Goal: Information Seeking & Learning: Learn about a topic

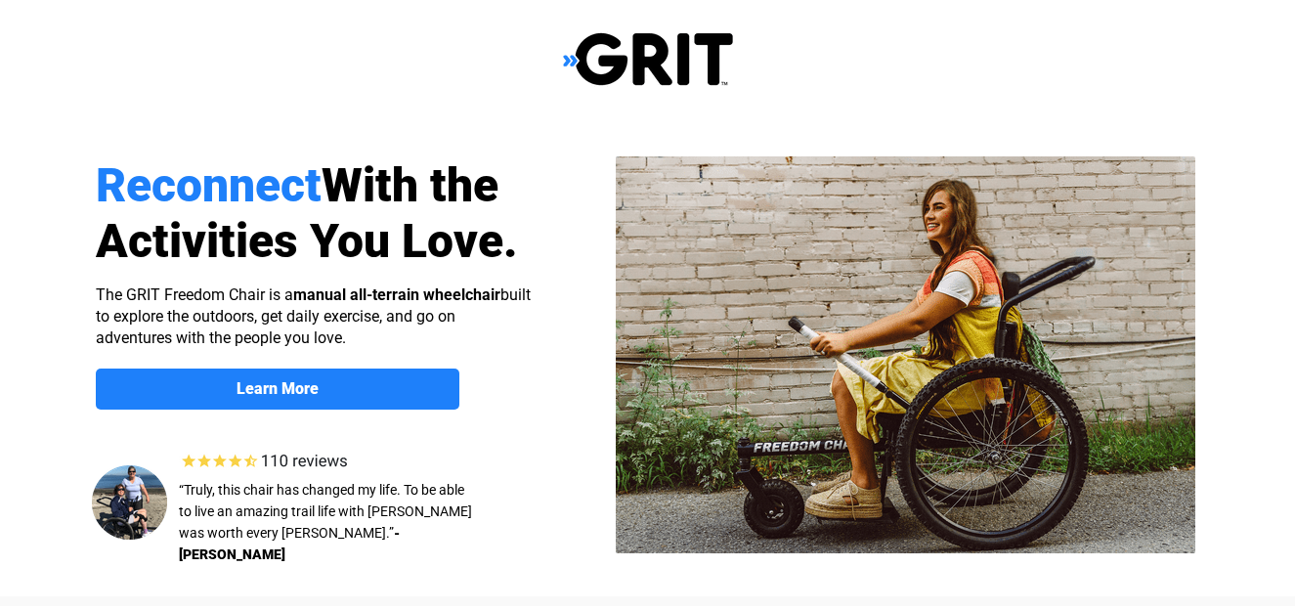
select select "US"
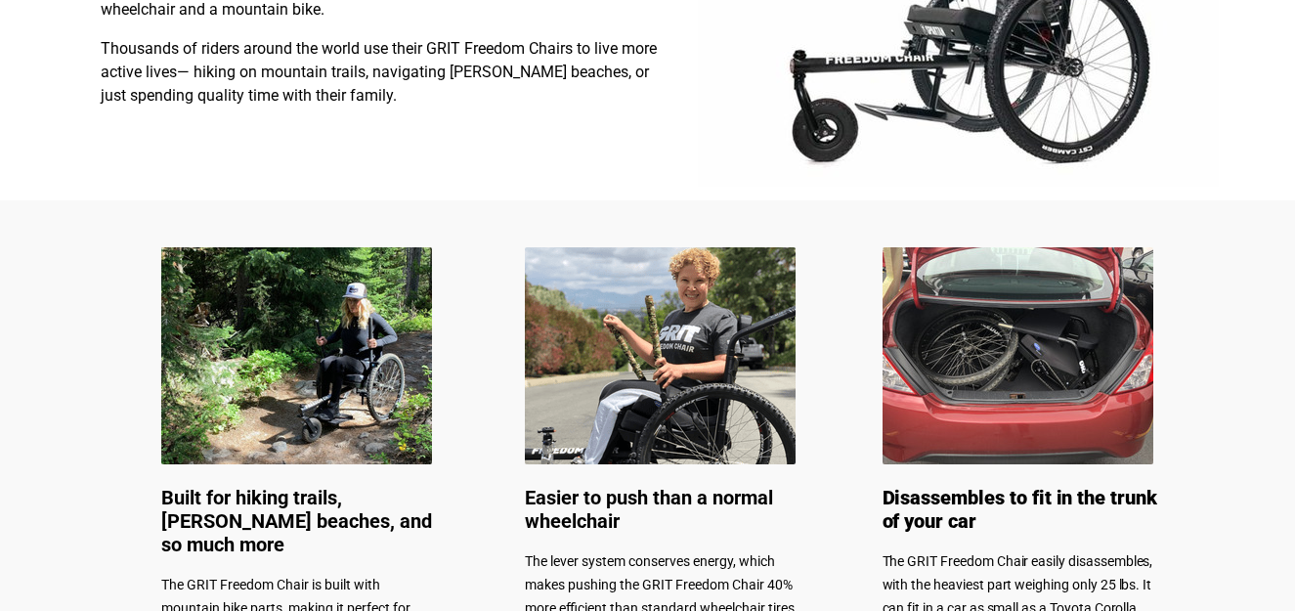
scroll to position [782, 0]
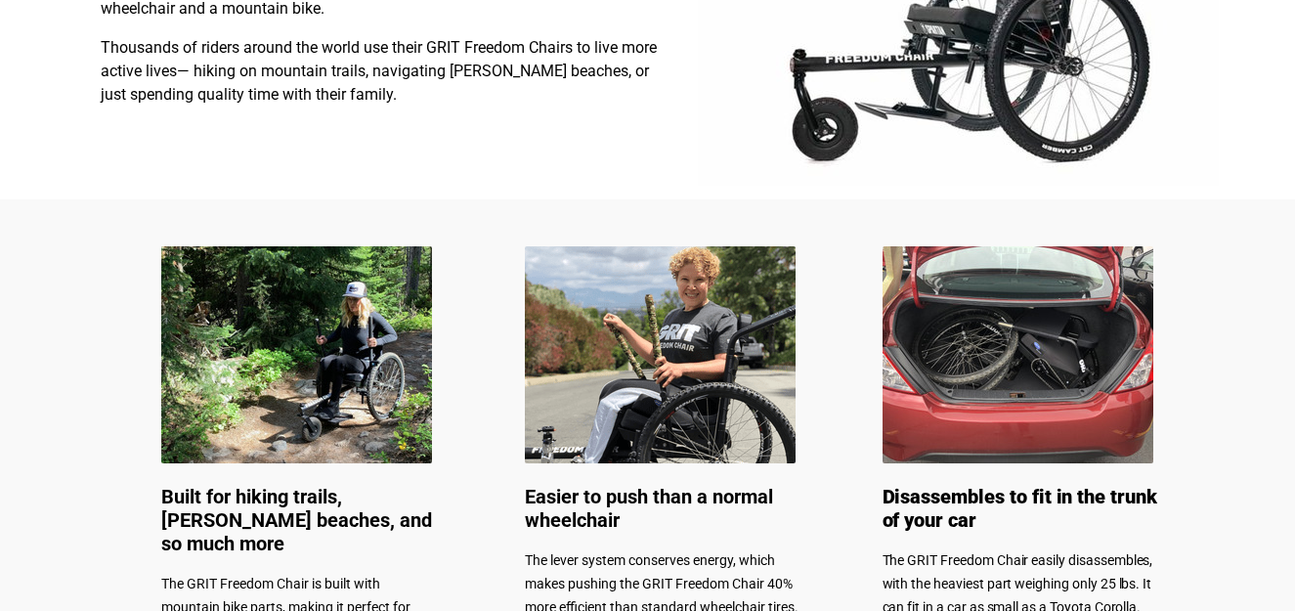
click at [290, 332] on img at bounding box center [296, 354] width 271 height 217
click at [315, 344] on img at bounding box center [296, 354] width 271 height 217
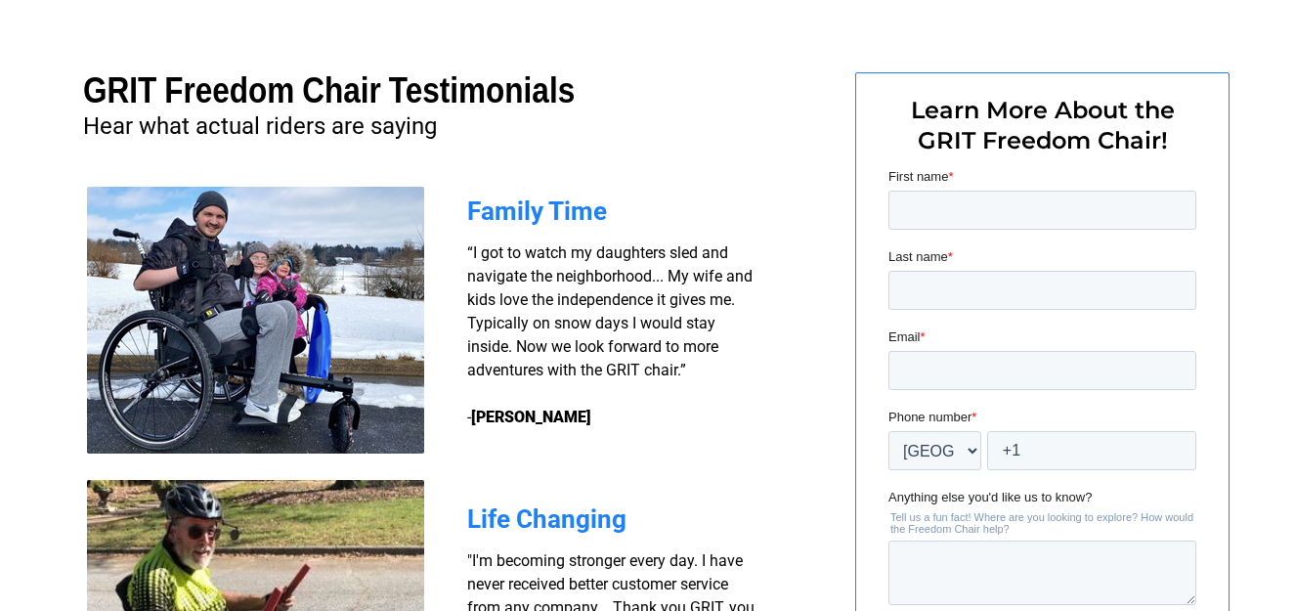
scroll to position [1466, 0]
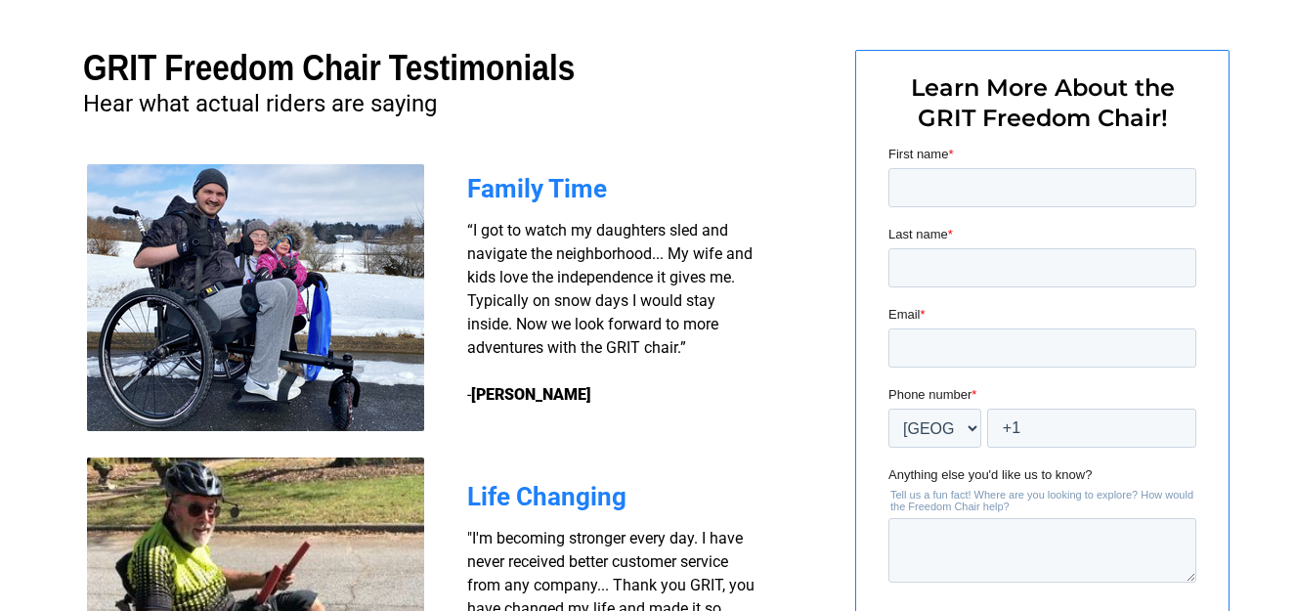
click at [250, 314] on img at bounding box center [255, 297] width 337 height 267
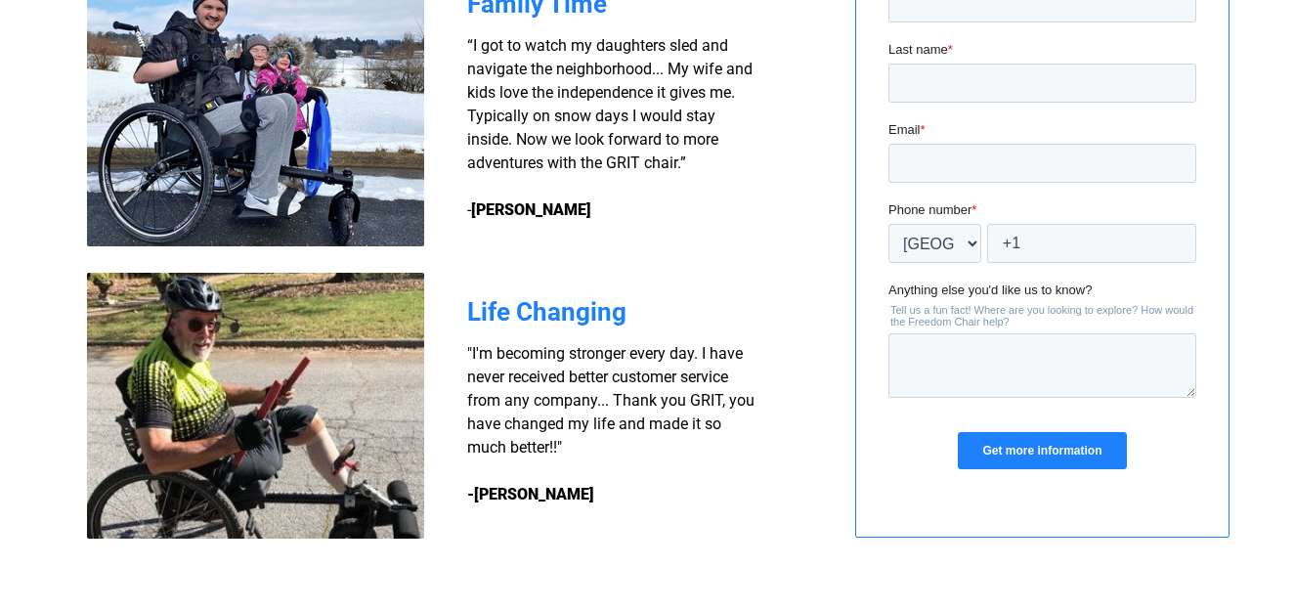
scroll to position [1661, 0]
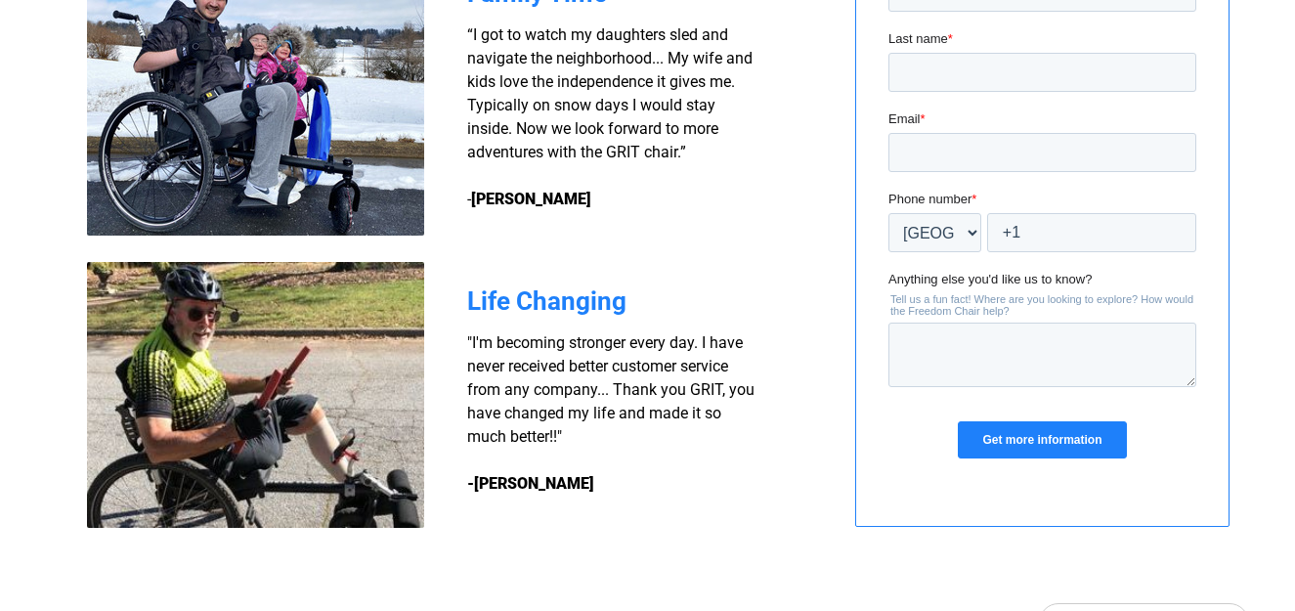
click at [256, 413] on img at bounding box center [255, 395] width 337 height 266
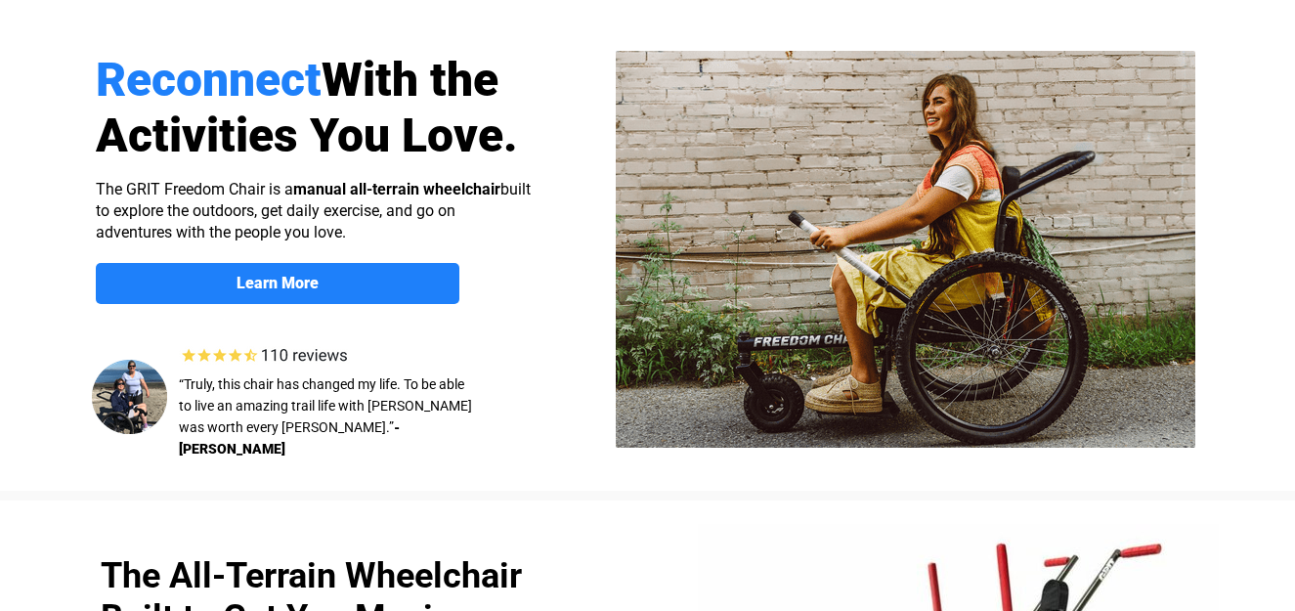
scroll to position [98, 0]
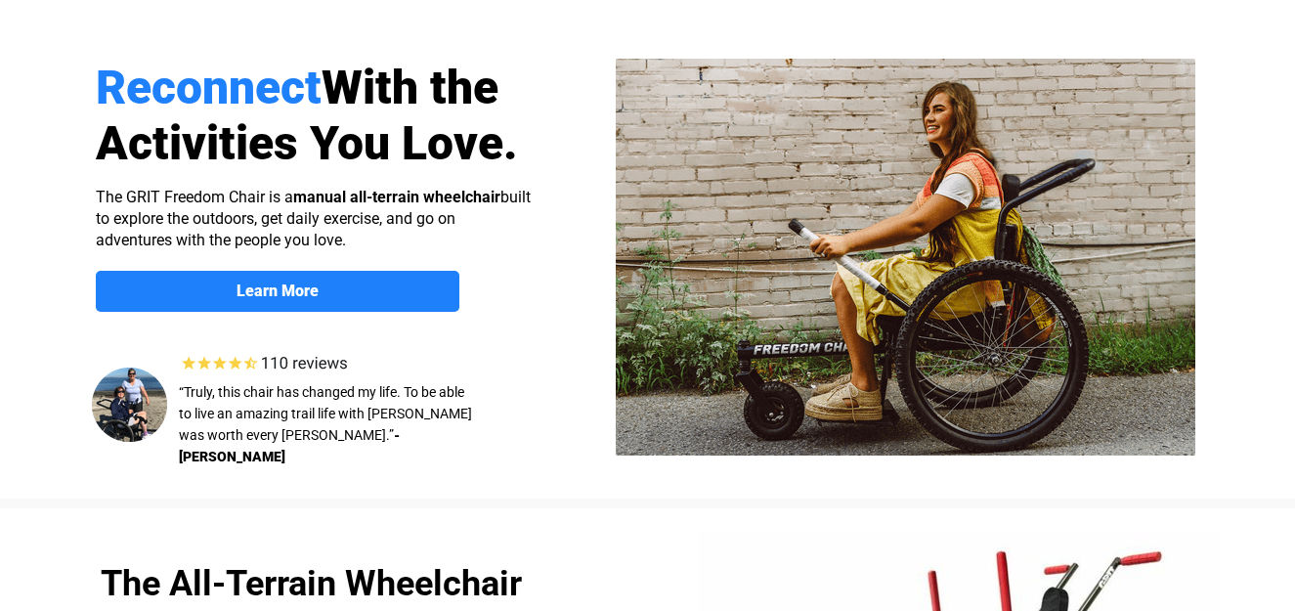
click at [885, 283] on img at bounding box center [905, 257] width 579 height 397
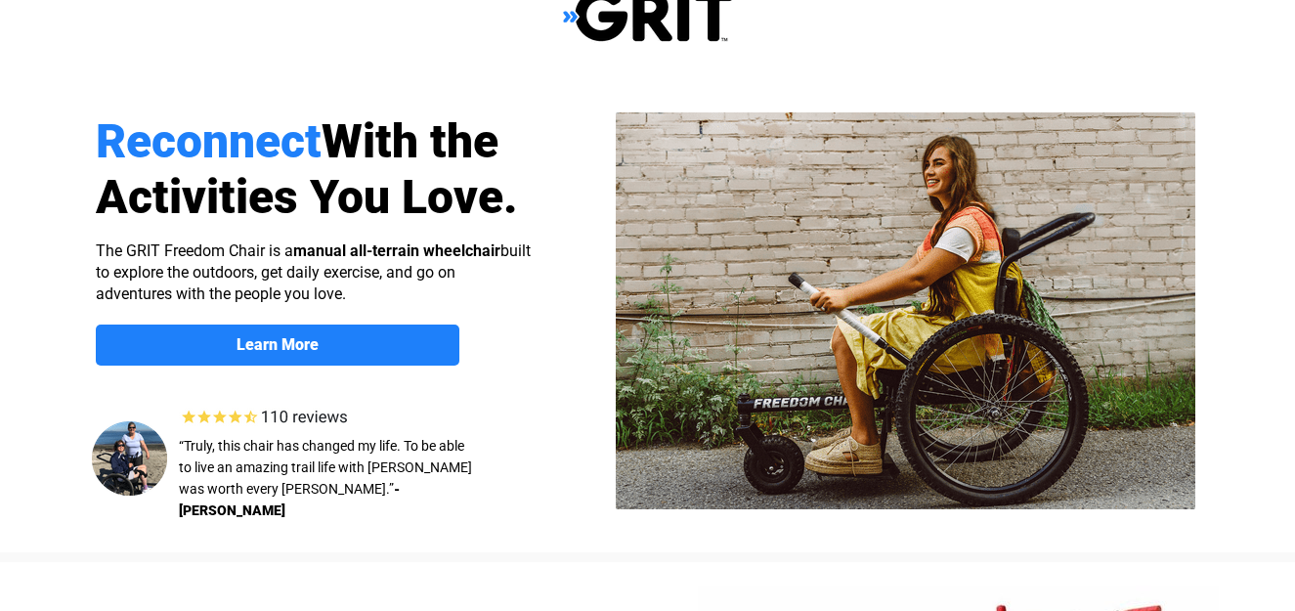
scroll to position [0, 0]
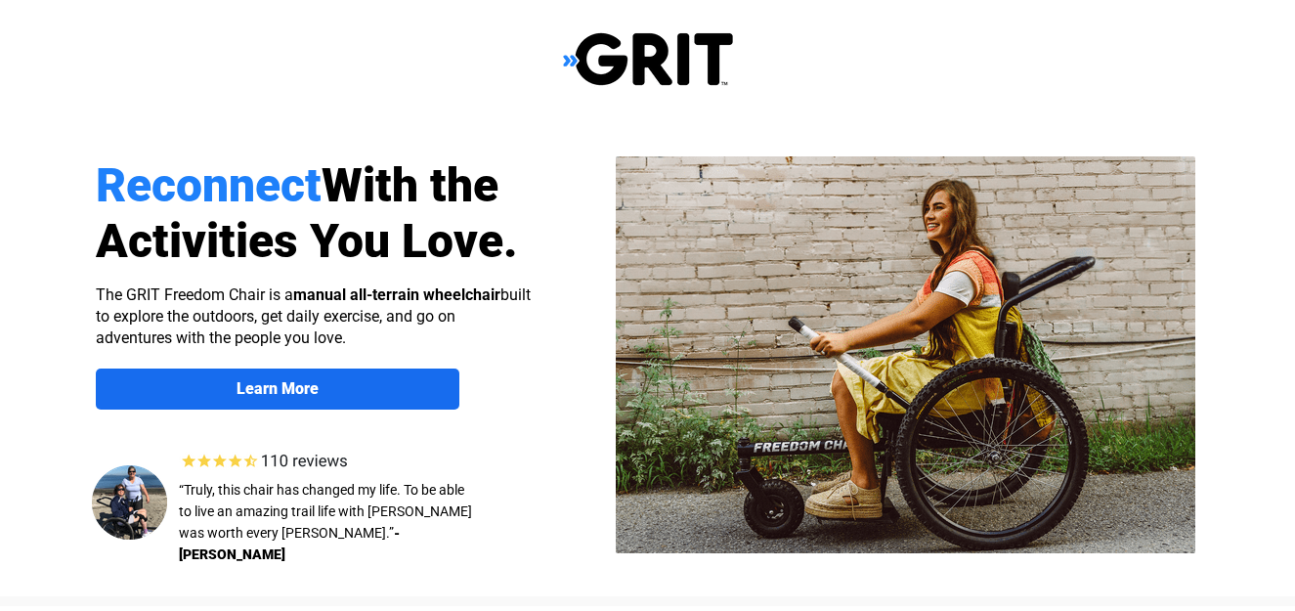
select select "US"
click at [273, 394] on strong "Learn More" at bounding box center [277, 388] width 82 height 19
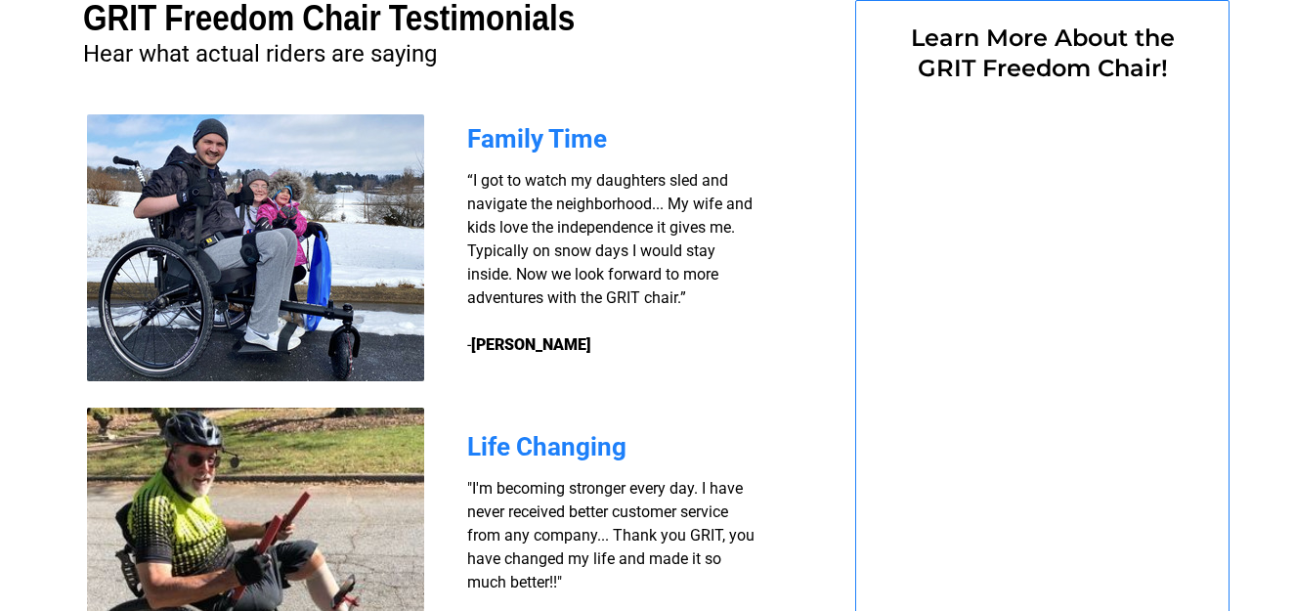
select select "US"
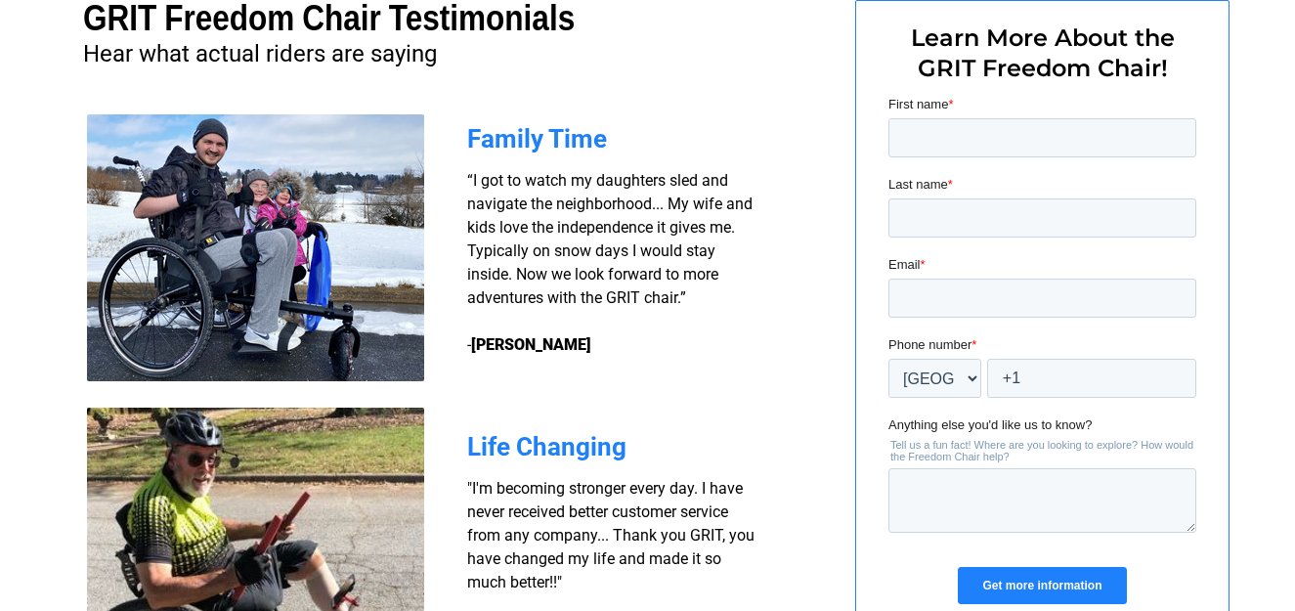
click at [253, 243] on img at bounding box center [255, 247] width 337 height 267
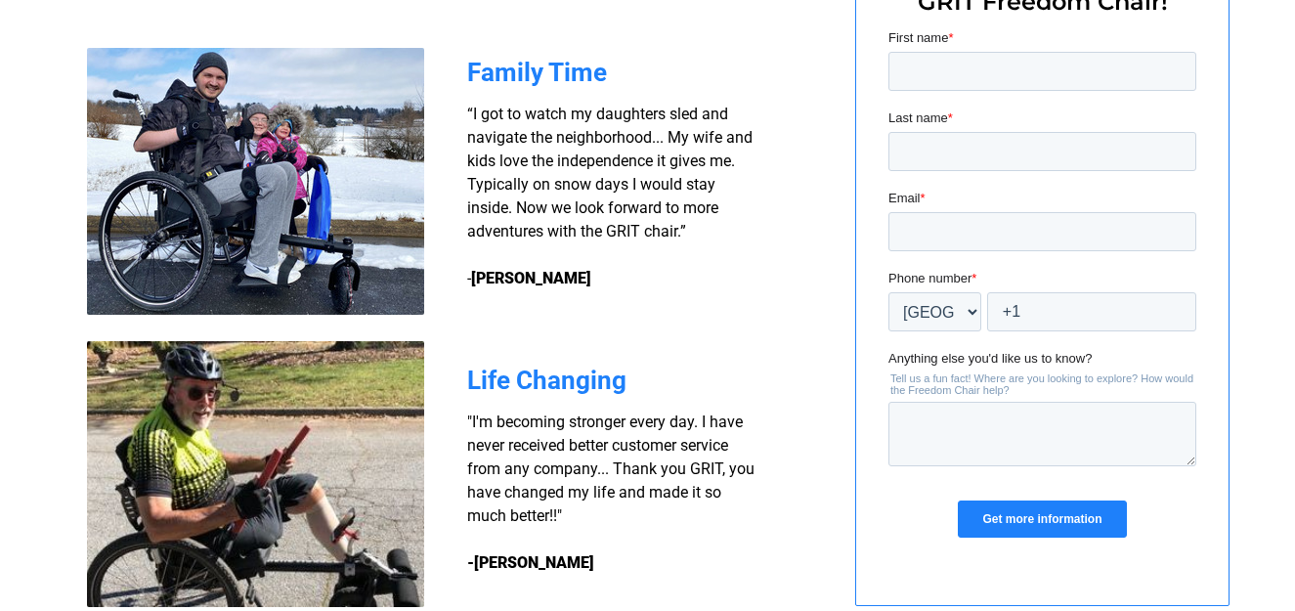
scroll to position [1613, 0]
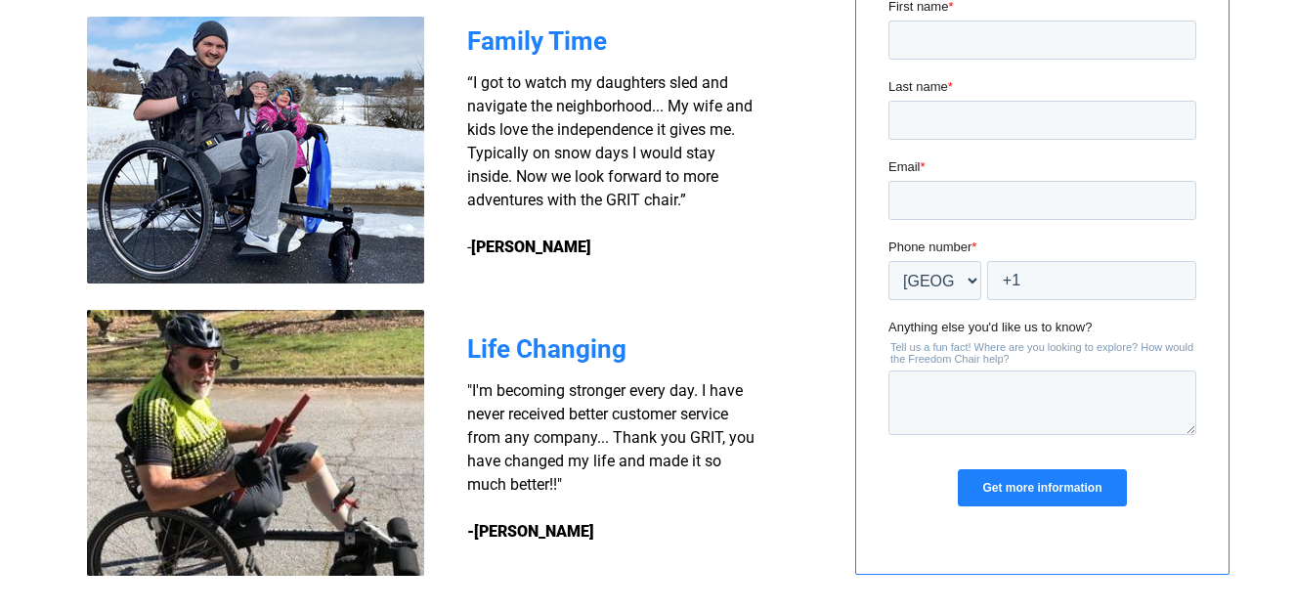
click at [265, 420] on img at bounding box center [255, 443] width 337 height 266
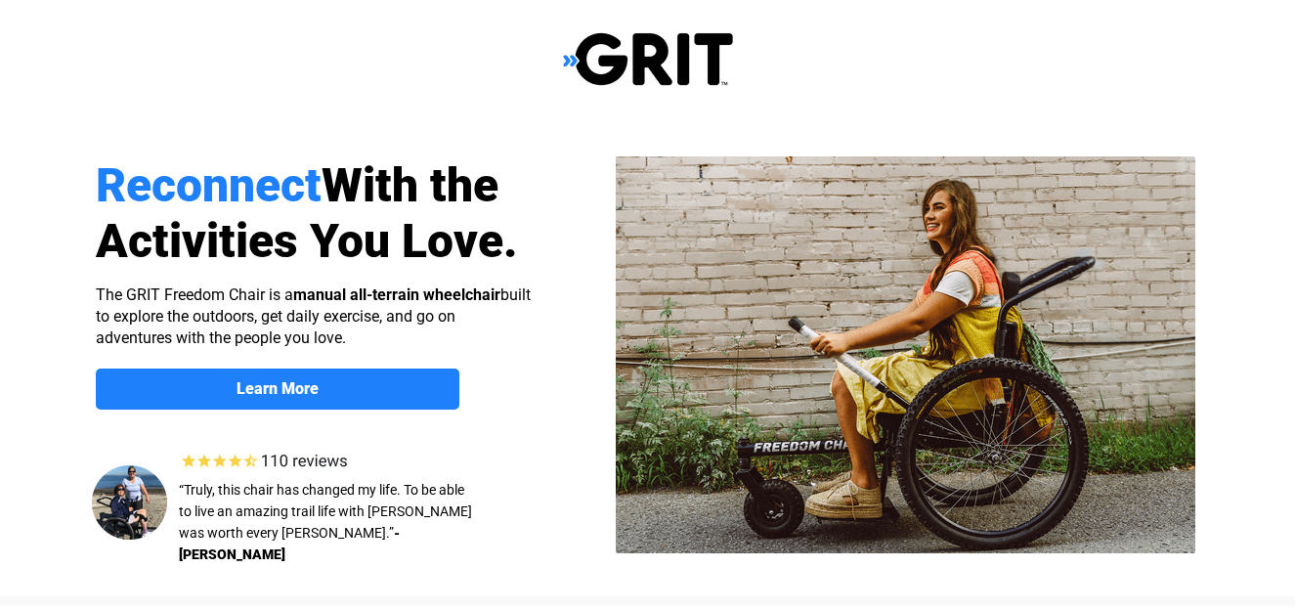
select select "US"
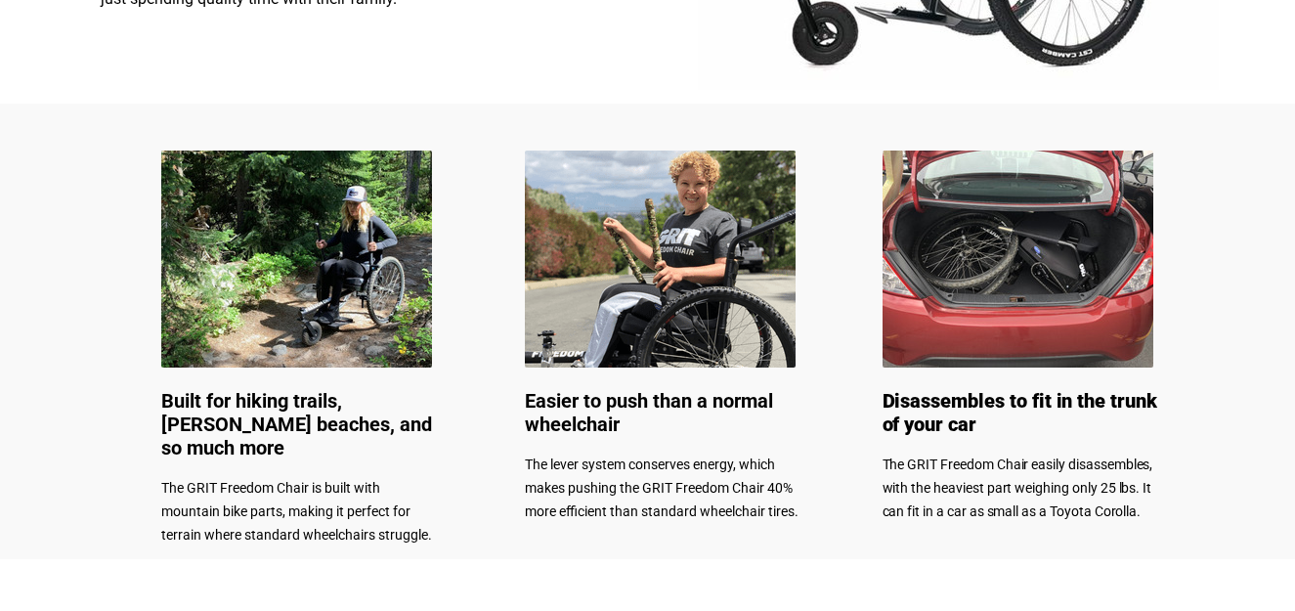
scroll to position [879, 0]
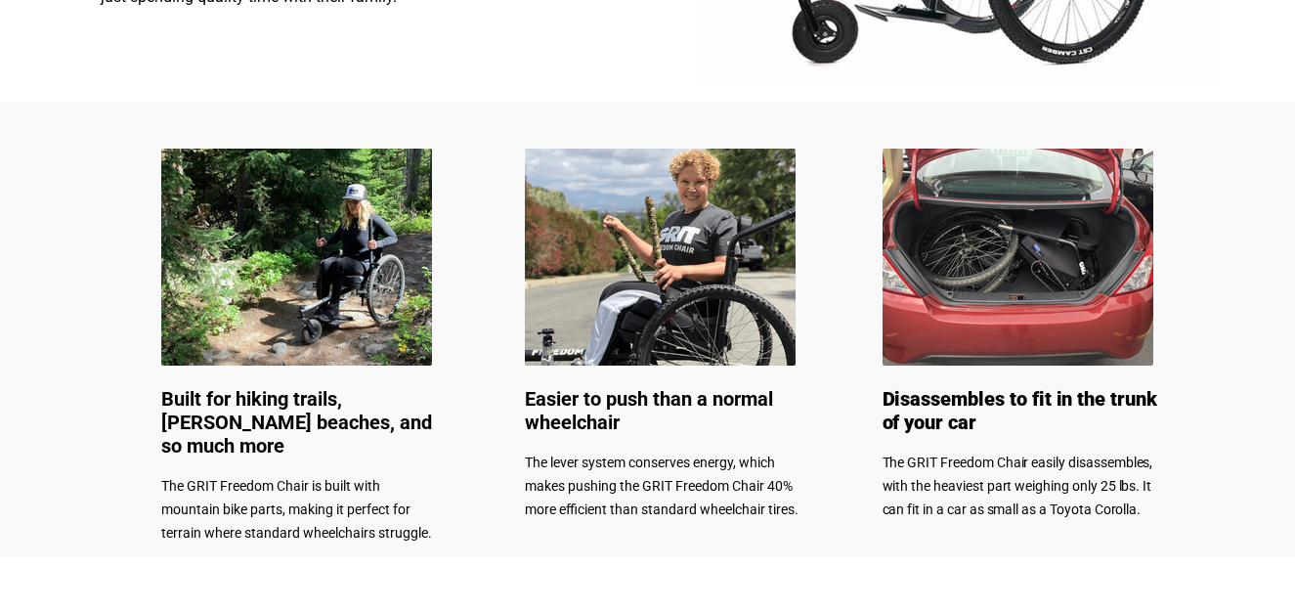
click at [229, 285] on img at bounding box center [296, 257] width 271 height 217
